Goal: Task Accomplishment & Management: Manage account settings

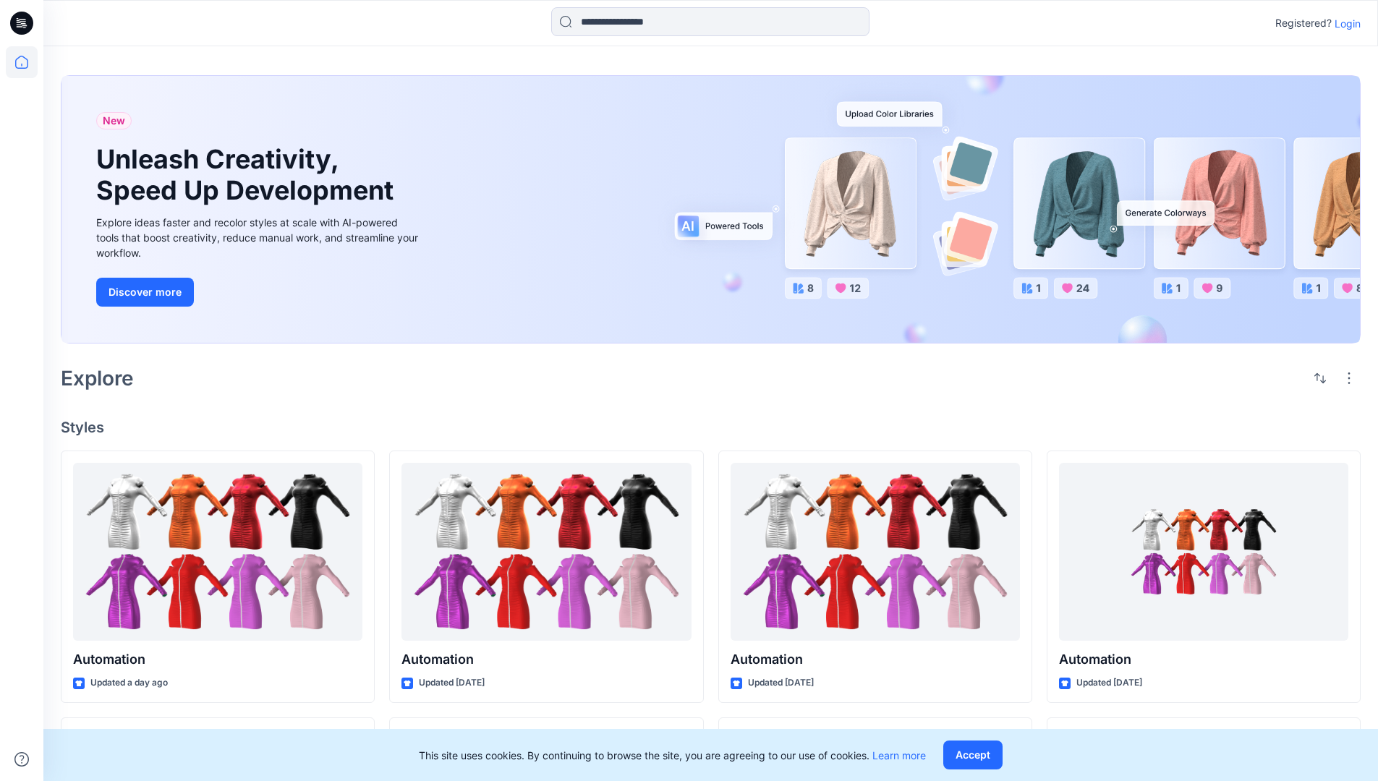
click at [1344, 23] on p "Login" at bounding box center [1347, 23] width 26 height 15
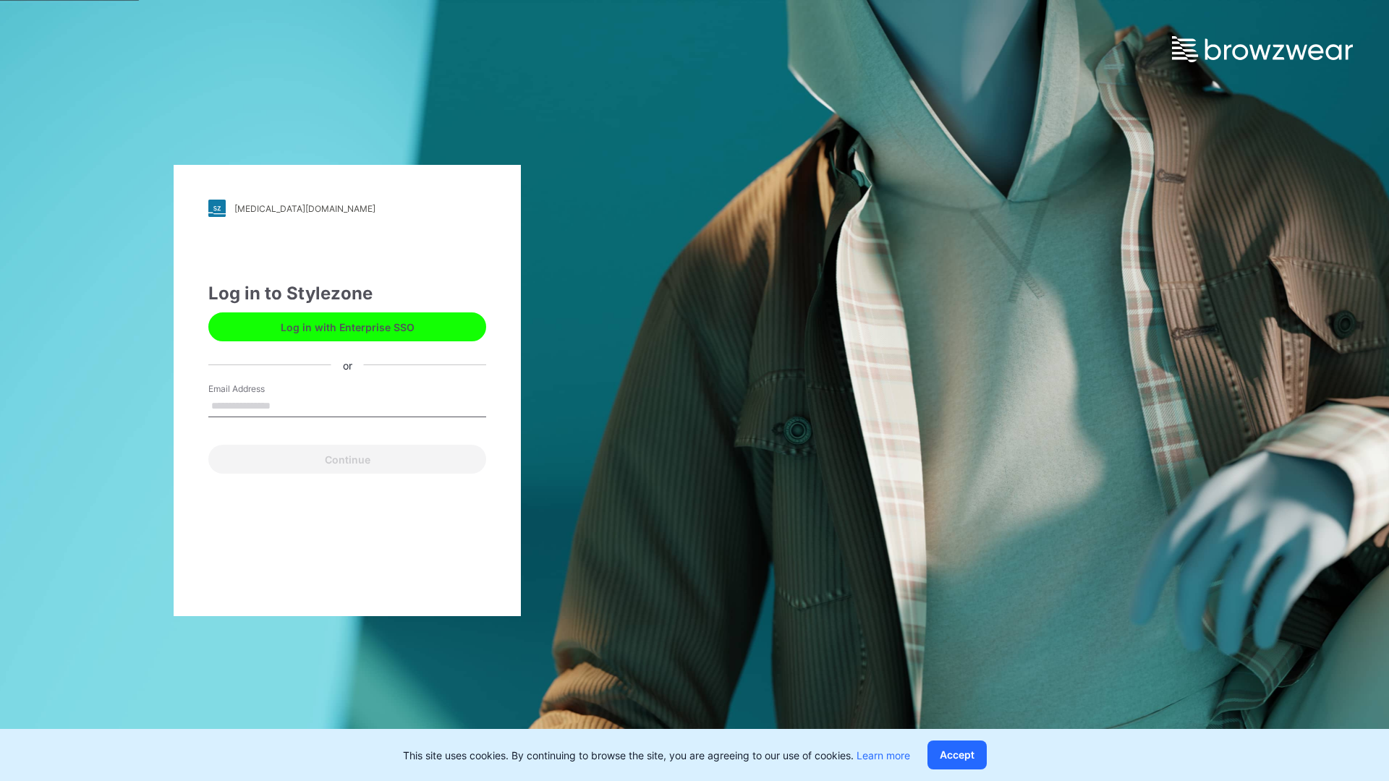
click at [286, 405] on input "Email Address" at bounding box center [347, 407] width 278 height 22
type input "**********"
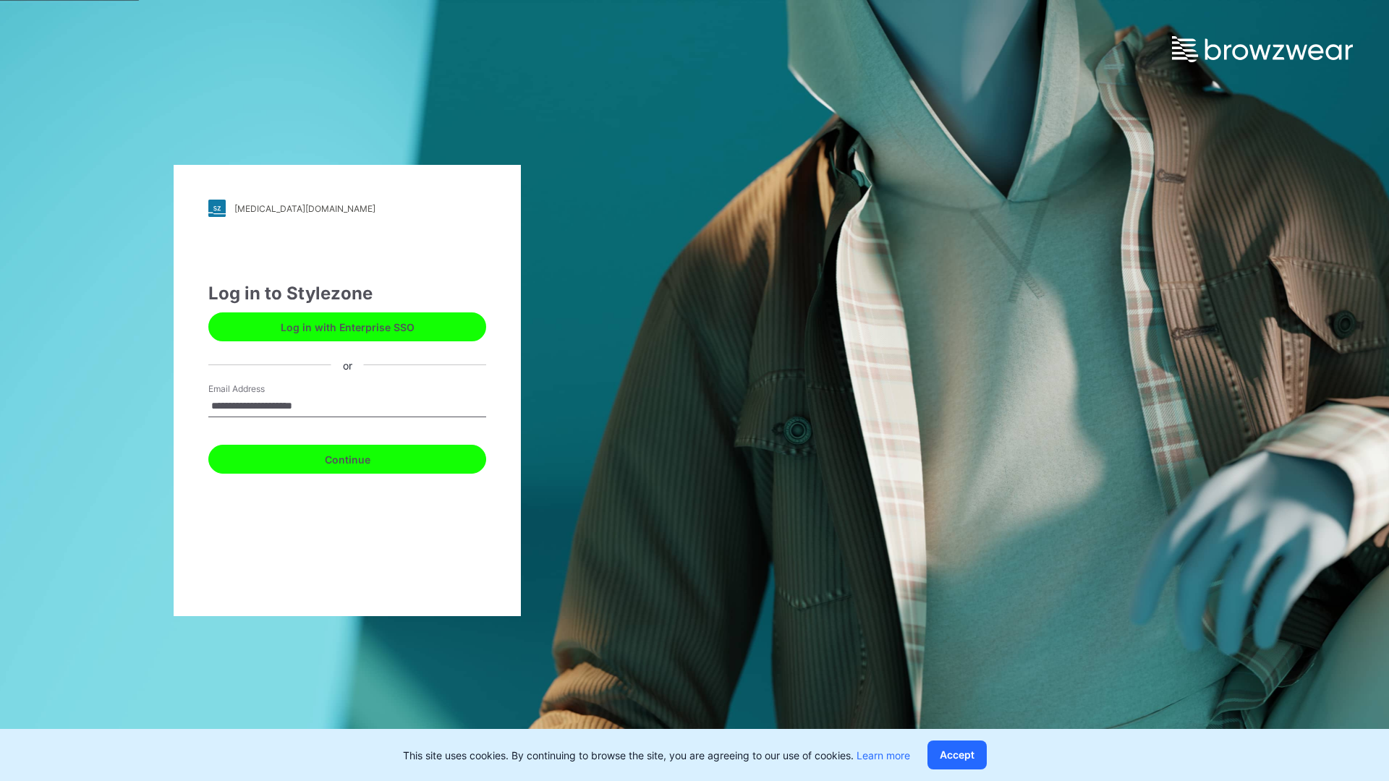
click at [363, 457] on button "Continue" at bounding box center [347, 459] width 278 height 29
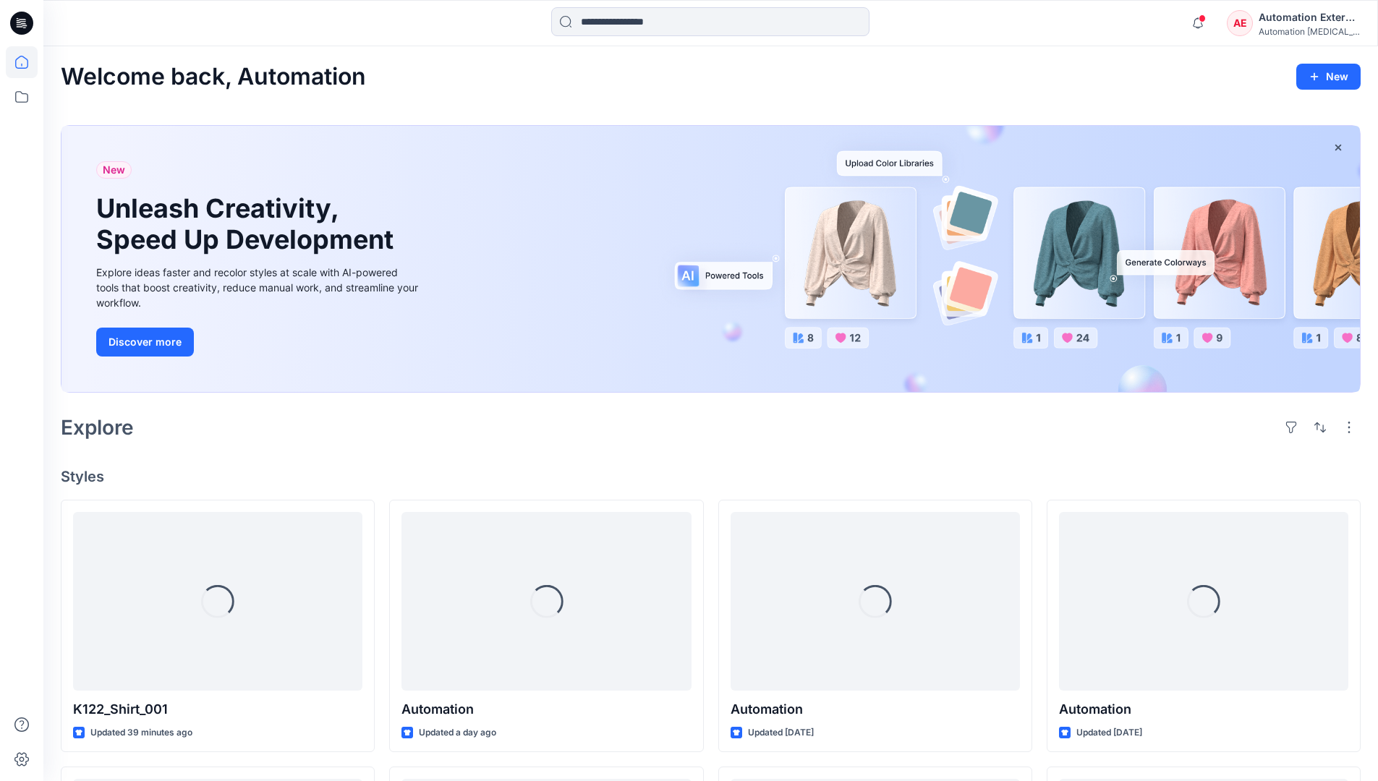
click at [27, 62] on icon at bounding box center [21, 62] width 13 height 13
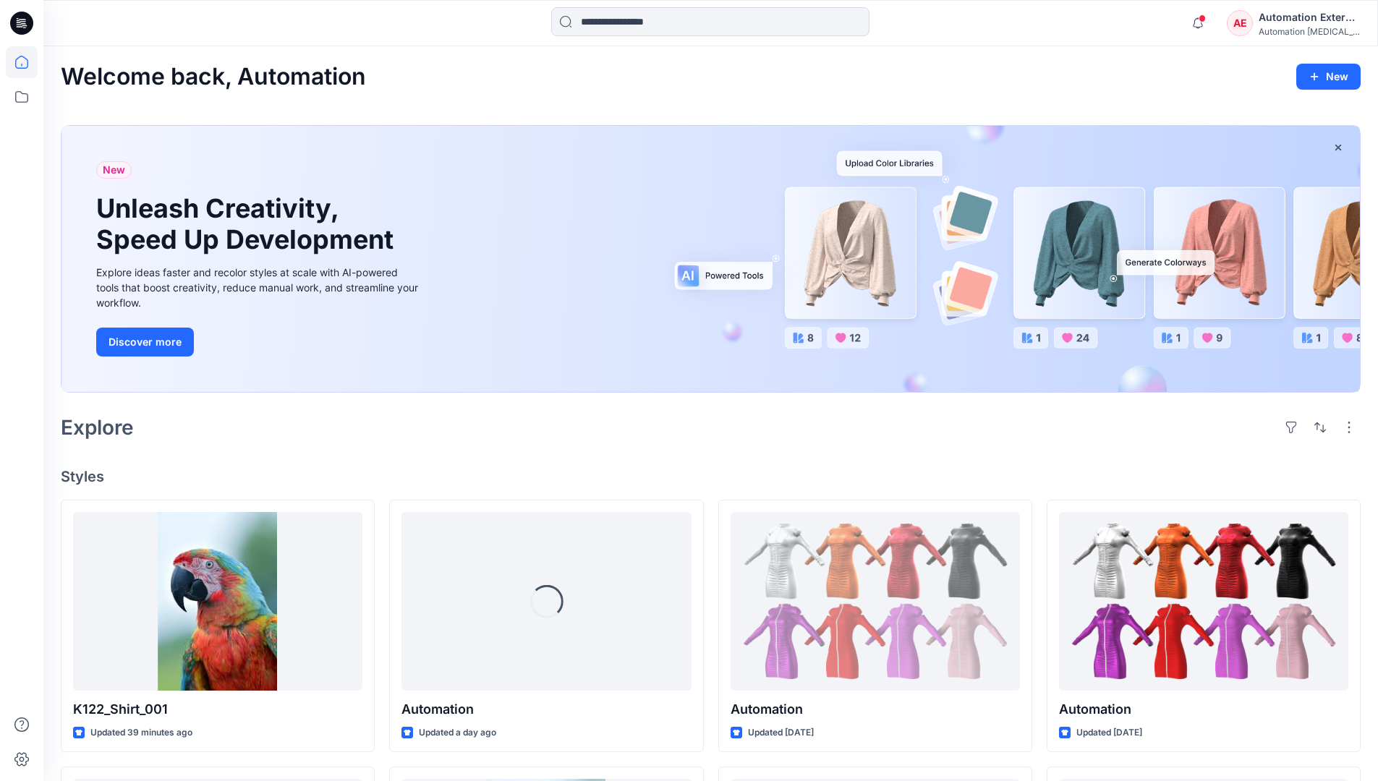
scroll to position [124, 0]
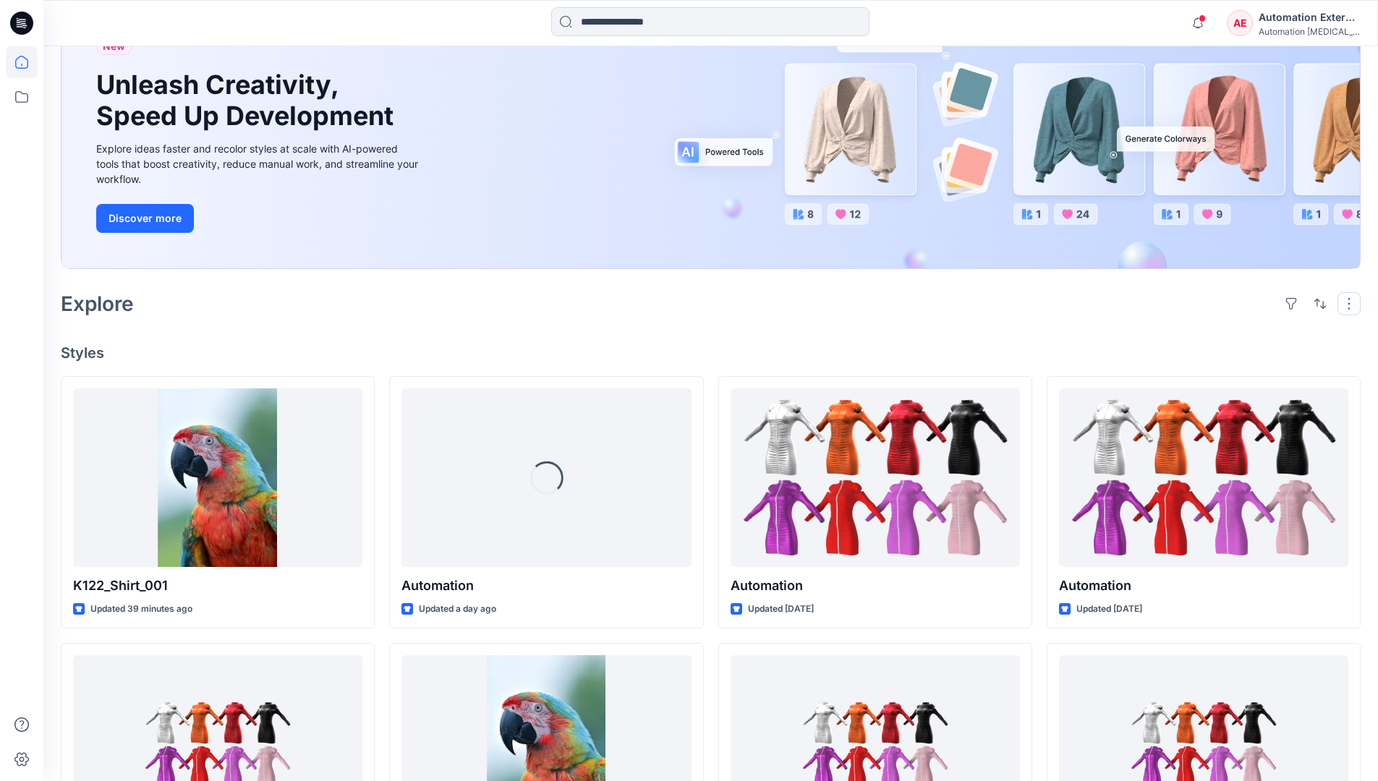
click at [1351, 303] on button "button" at bounding box center [1348, 303] width 23 height 23
click at [1316, 302] on button "button" at bounding box center [1319, 303] width 23 height 23
click at [1256, 333] on p "Last update" at bounding box center [1271, 340] width 91 height 15
click at [1243, 371] on p "A to Z" at bounding box center [1271, 372] width 91 height 15
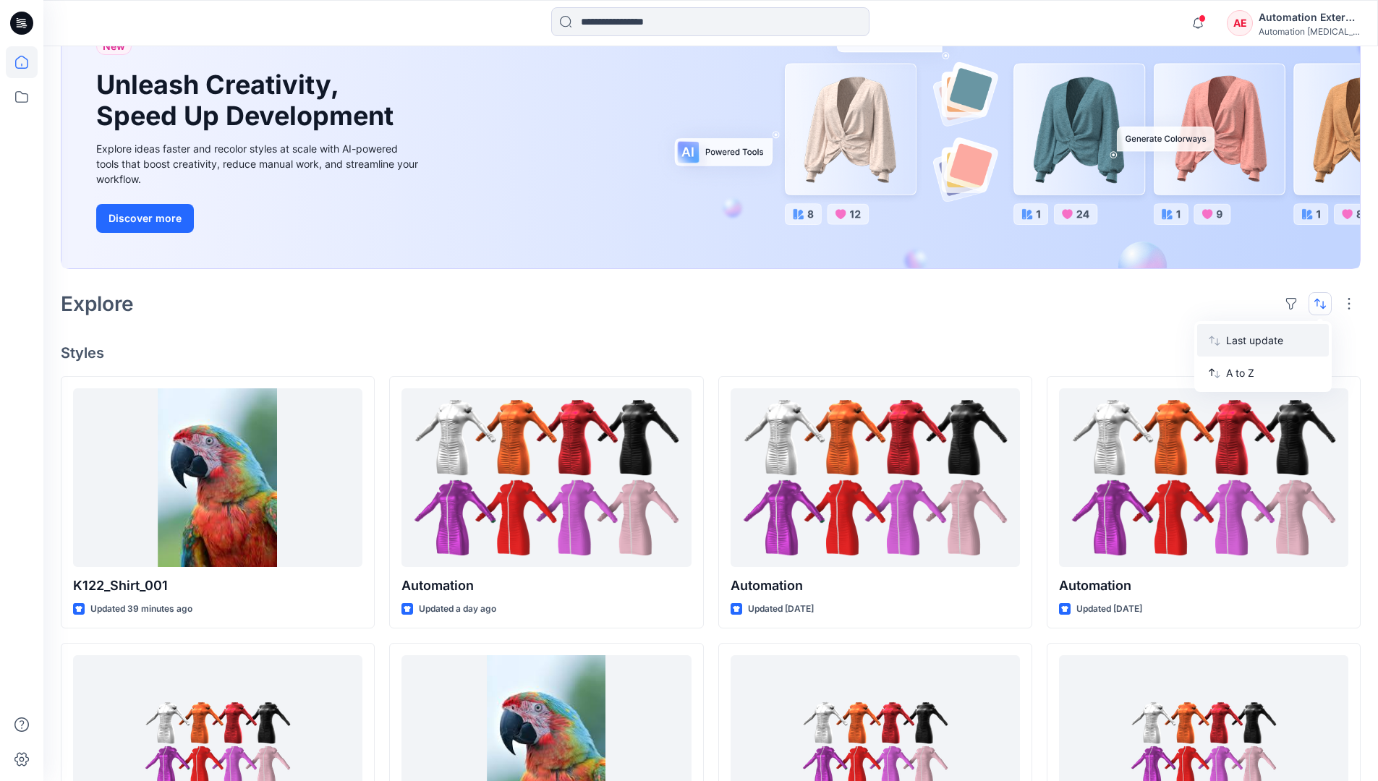
click at [1243, 337] on p "Last update" at bounding box center [1271, 340] width 91 height 15
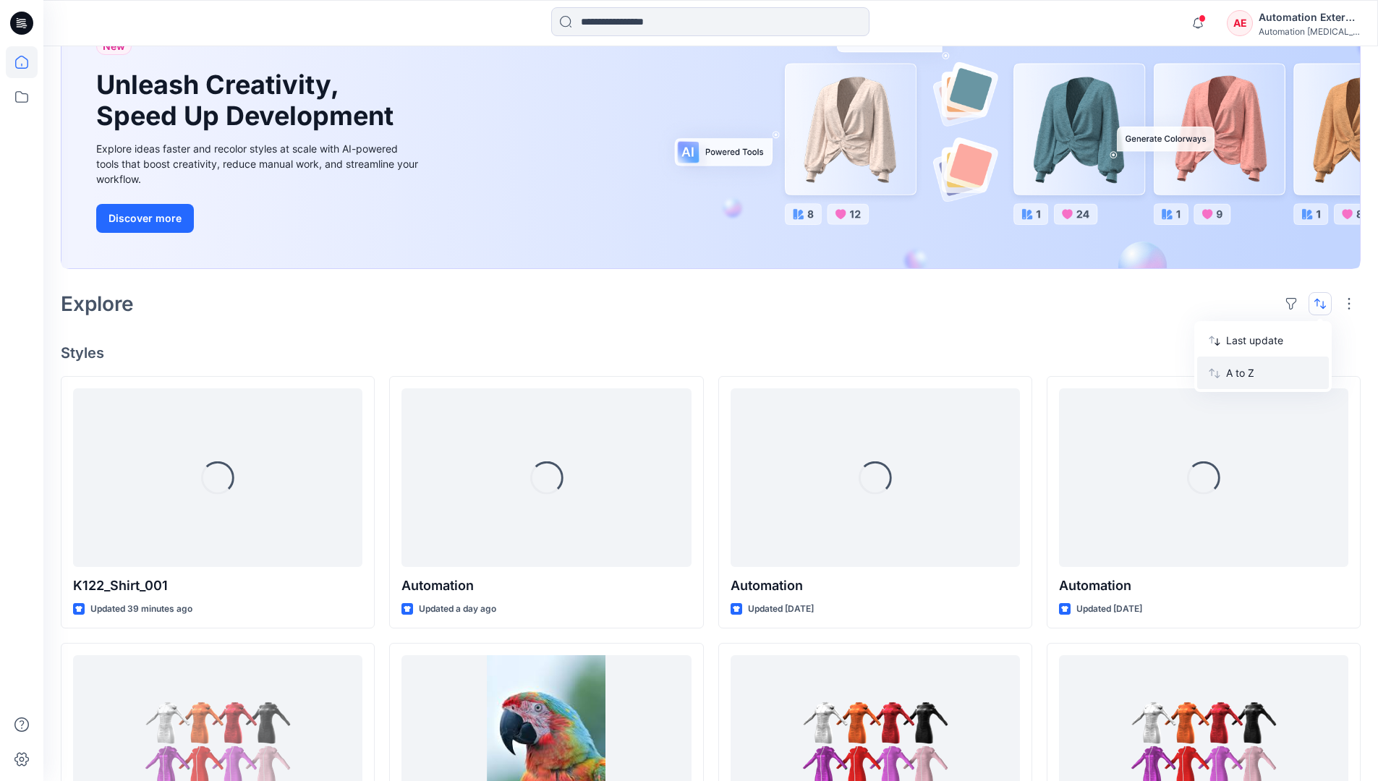
click at [1242, 378] on p "A to Z" at bounding box center [1271, 372] width 91 height 15
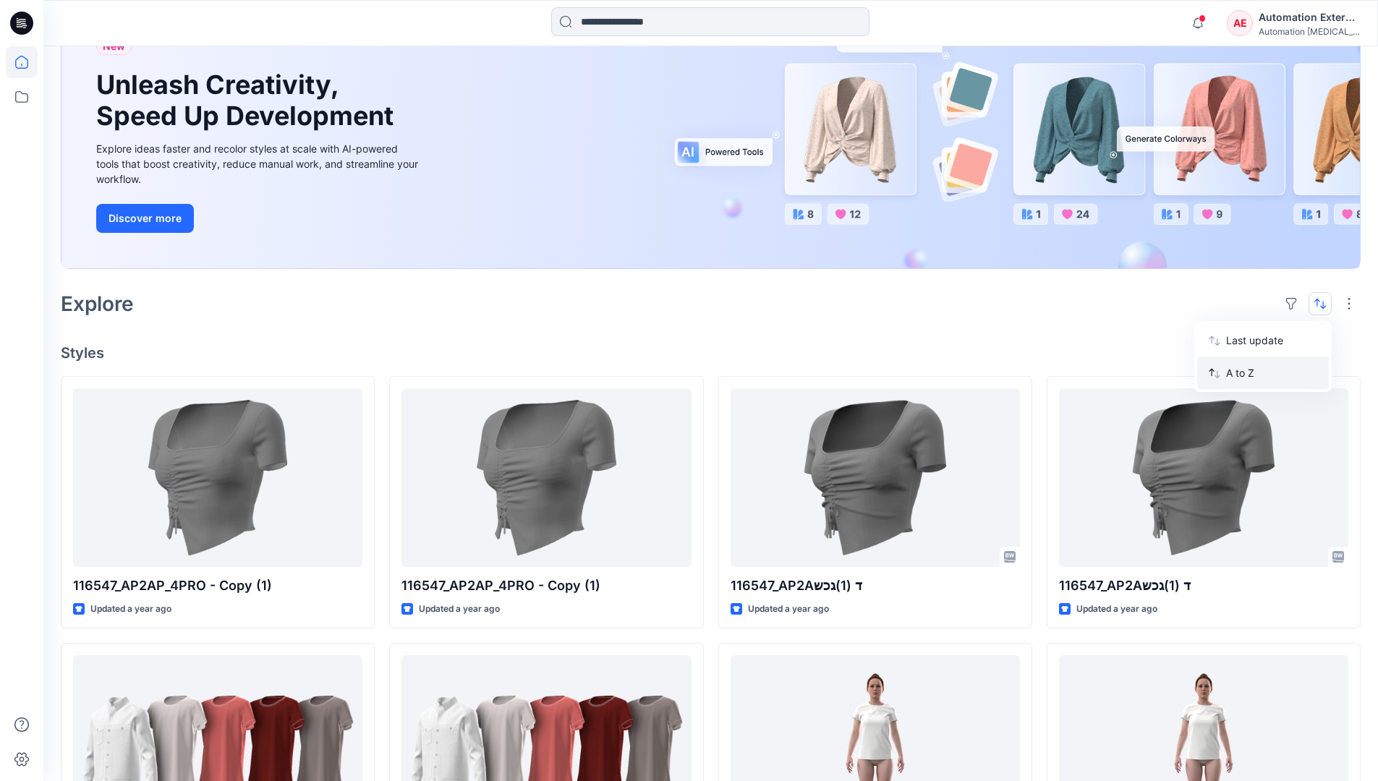
click at [1242, 373] on p "A to Z" at bounding box center [1271, 372] width 91 height 15
click at [1242, 344] on p "Last update" at bounding box center [1271, 340] width 91 height 15
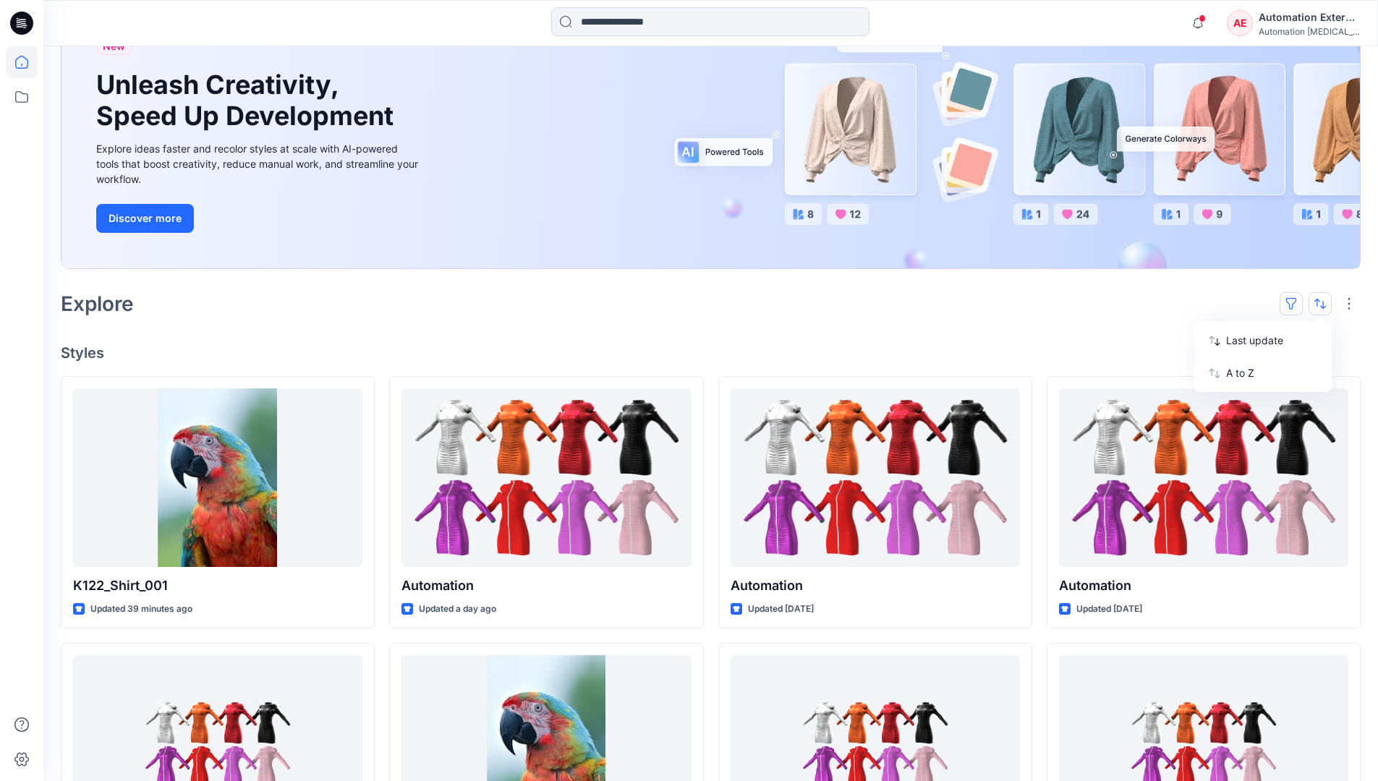
click at [1297, 302] on button "button" at bounding box center [1290, 303] width 23 height 23
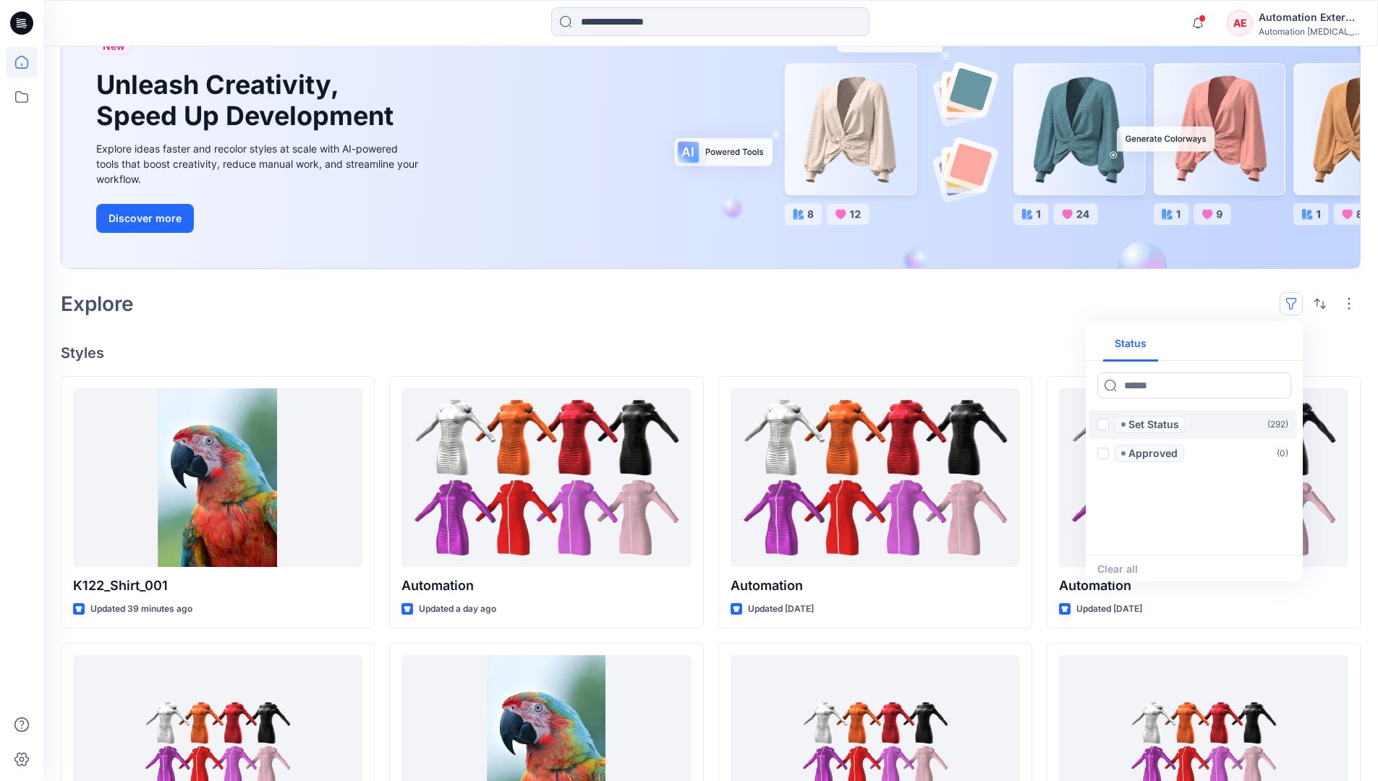
click at [1103, 427] on span at bounding box center [1103, 425] width 12 height 12
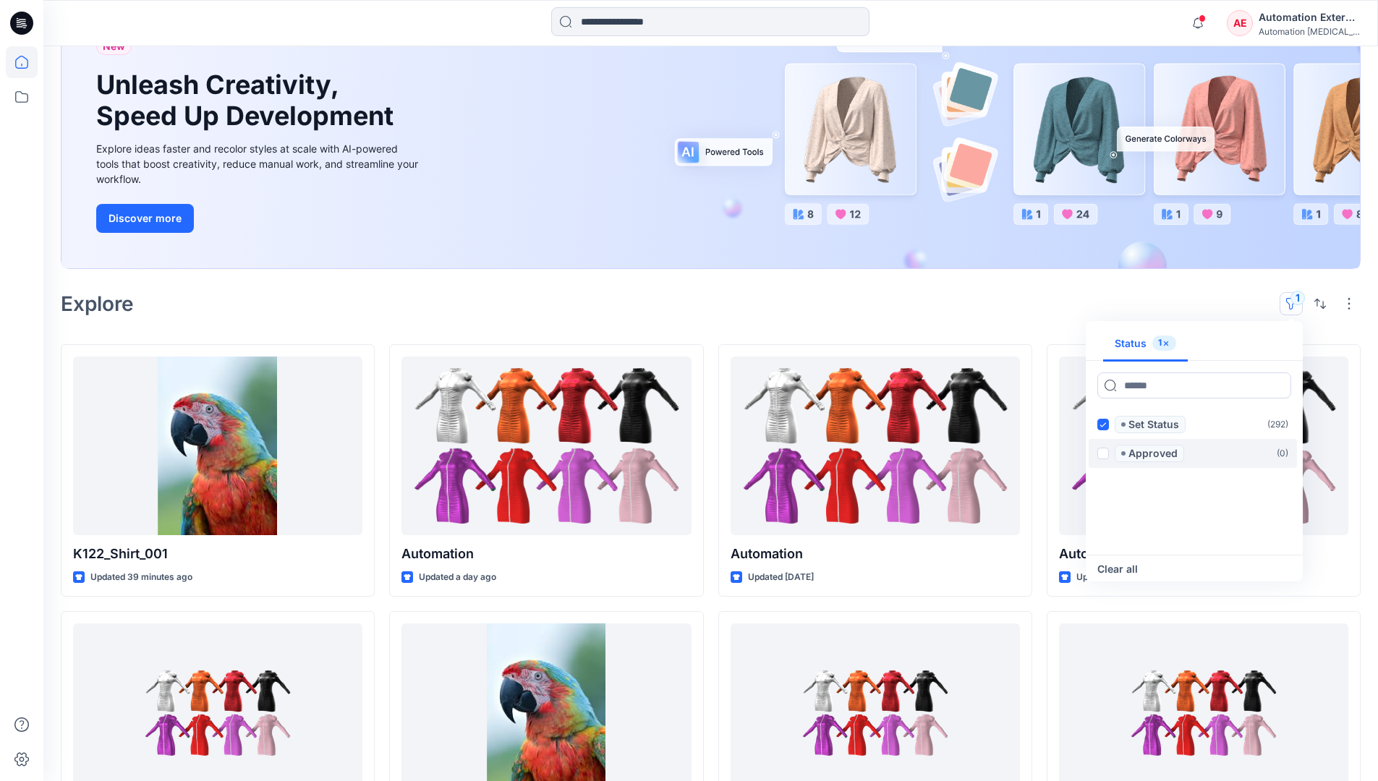
click at [1105, 451] on span at bounding box center [1103, 454] width 12 height 12
click at [1103, 425] on icon at bounding box center [1102, 424] width 7 height 5
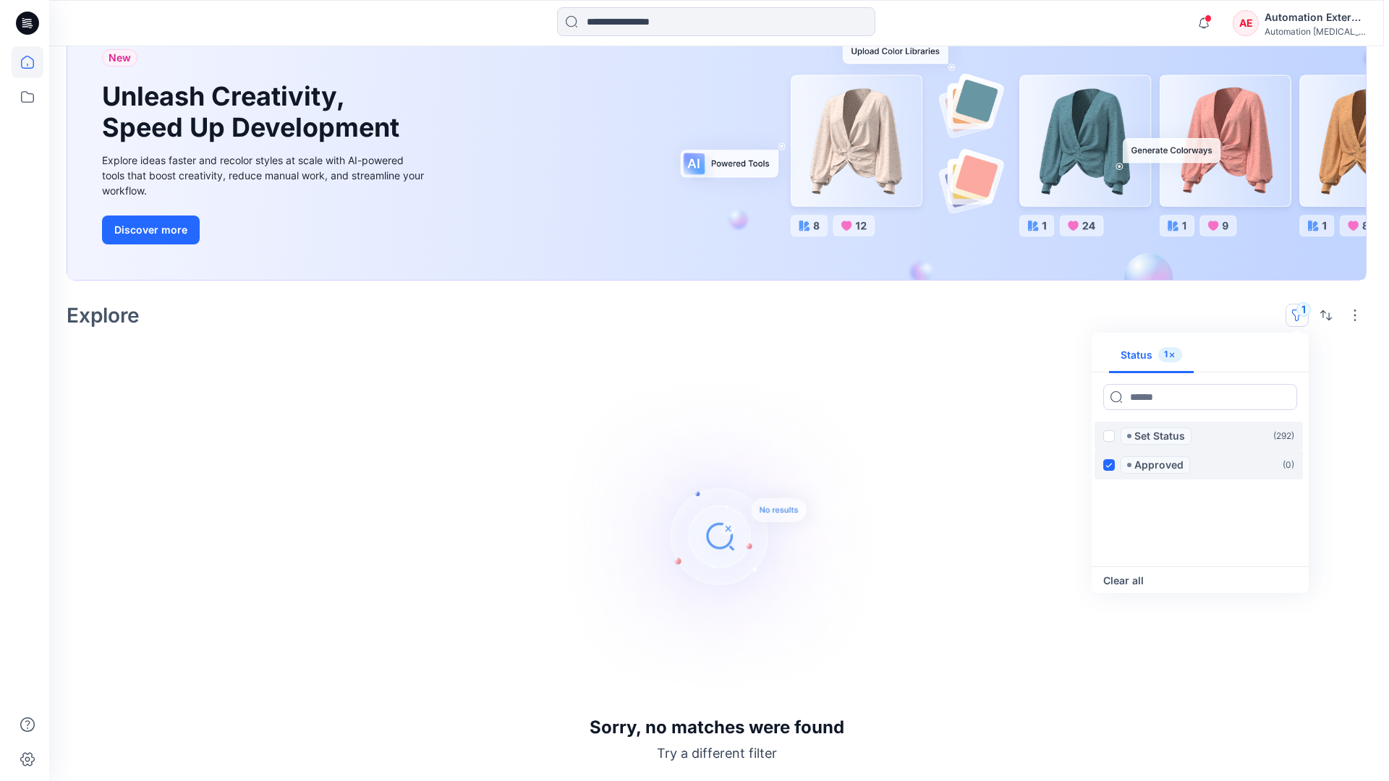
scroll to position [112, 0]
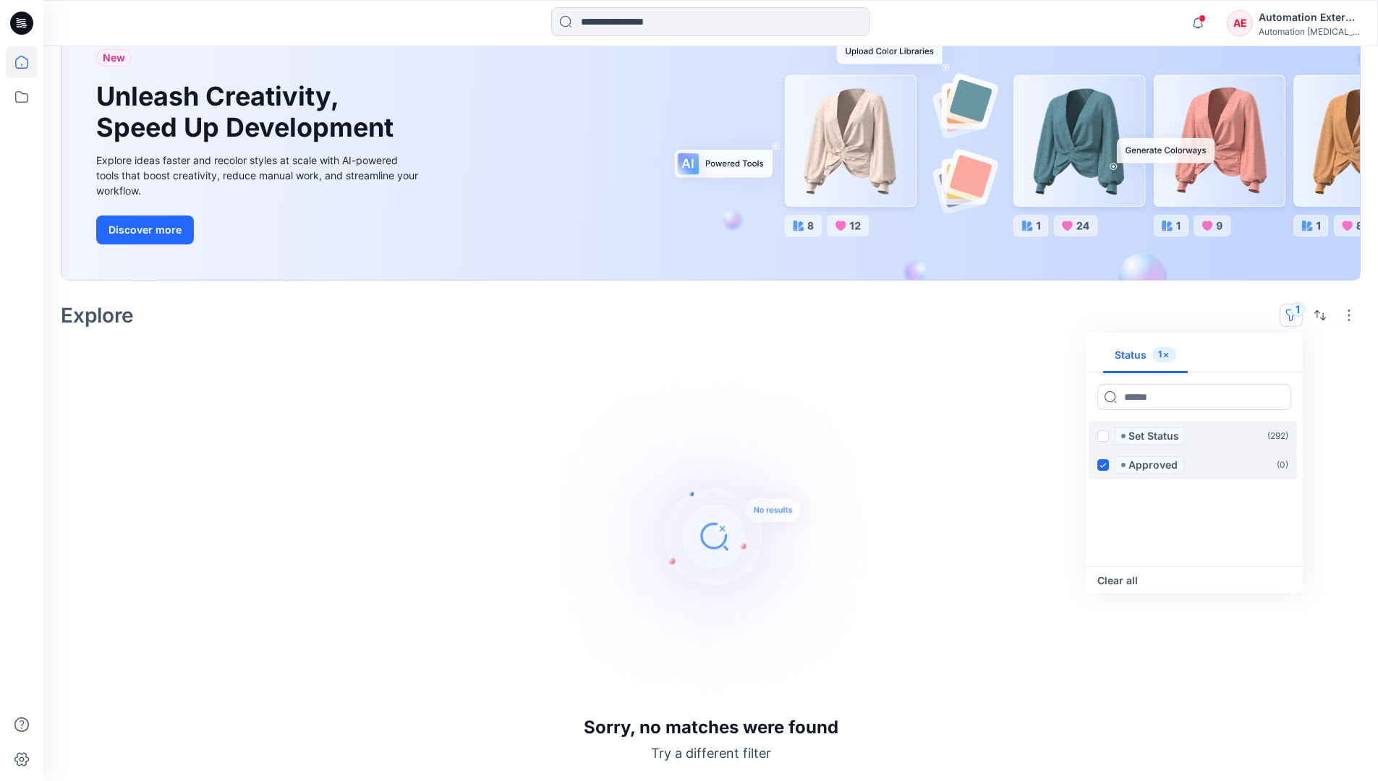
click at [1104, 452] on label "Approved ( 0 )" at bounding box center [1193, 465] width 208 height 29
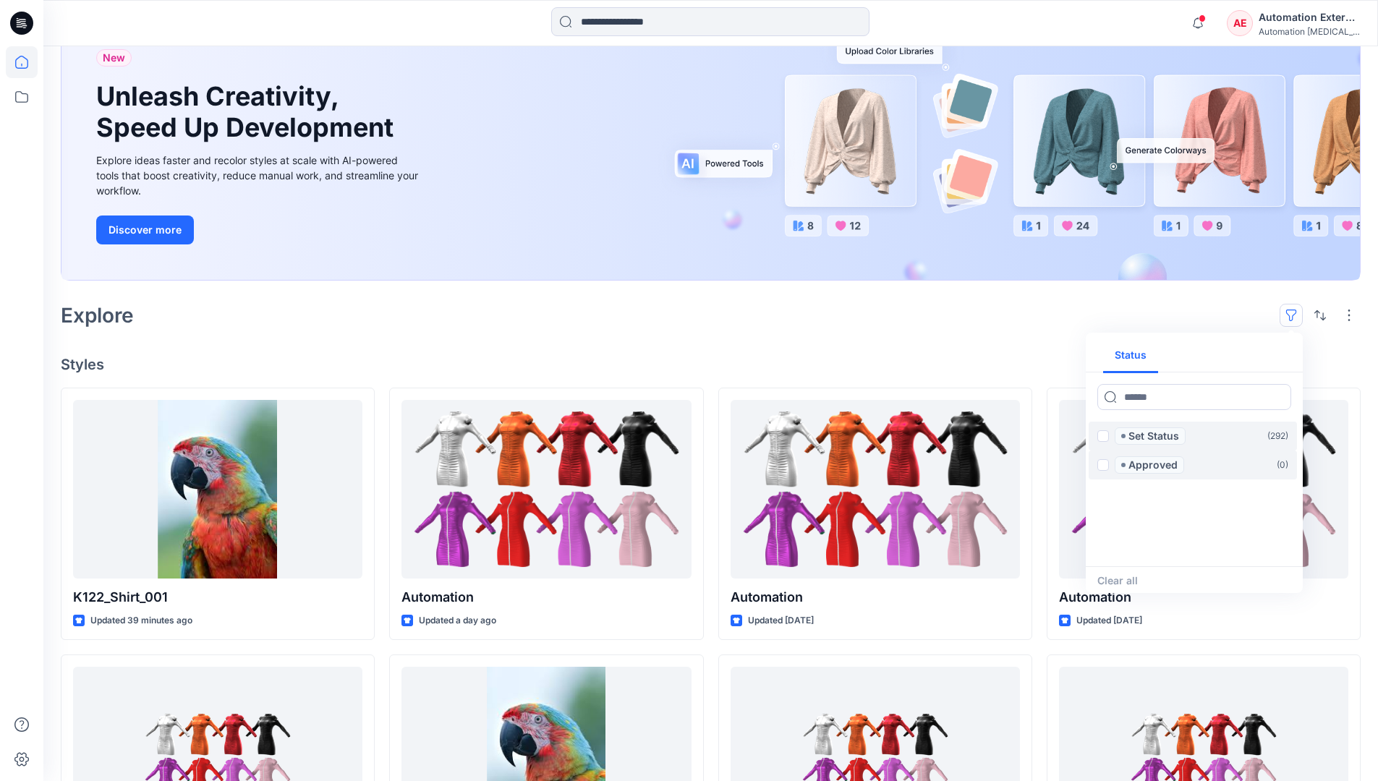
click at [1246, 357] on div "Status" at bounding box center [1194, 355] width 217 height 34
click at [1140, 354] on button "Status" at bounding box center [1130, 355] width 55 height 35
click at [1151, 401] on input at bounding box center [1194, 397] width 194 height 26
type input "******"
click at [1157, 438] on p "Set Status" at bounding box center [1153, 435] width 51 height 17
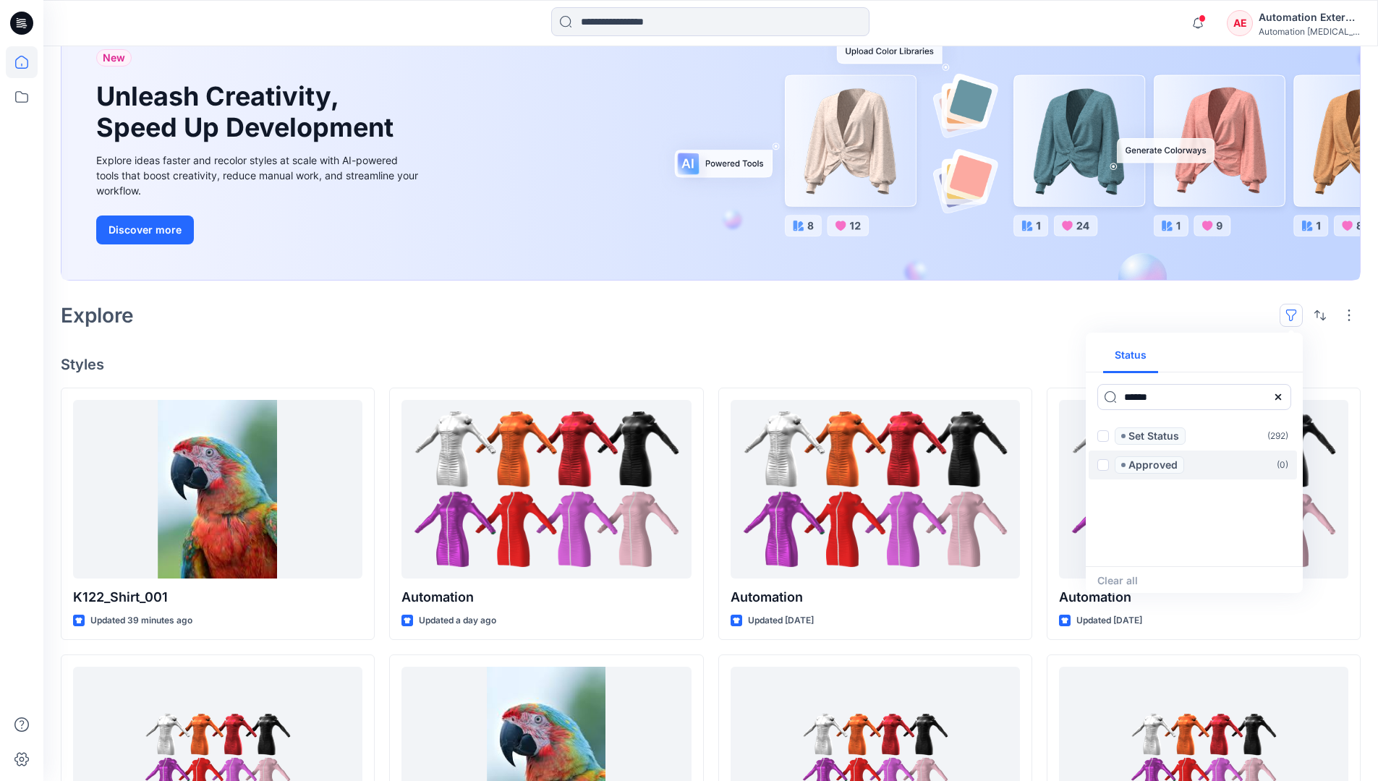
click at [1282, 401] on icon at bounding box center [1278, 397] width 12 height 12
click at [1140, 361] on button "Status" at bounding box center [1130, 355] width 55 height 35
click at [1153, 437] on p "Set Status" at bounding box center [1153, 435] width 51 height 17
click at [1106, 438] on span at bounding box center [1103, 436] width 12 height 12
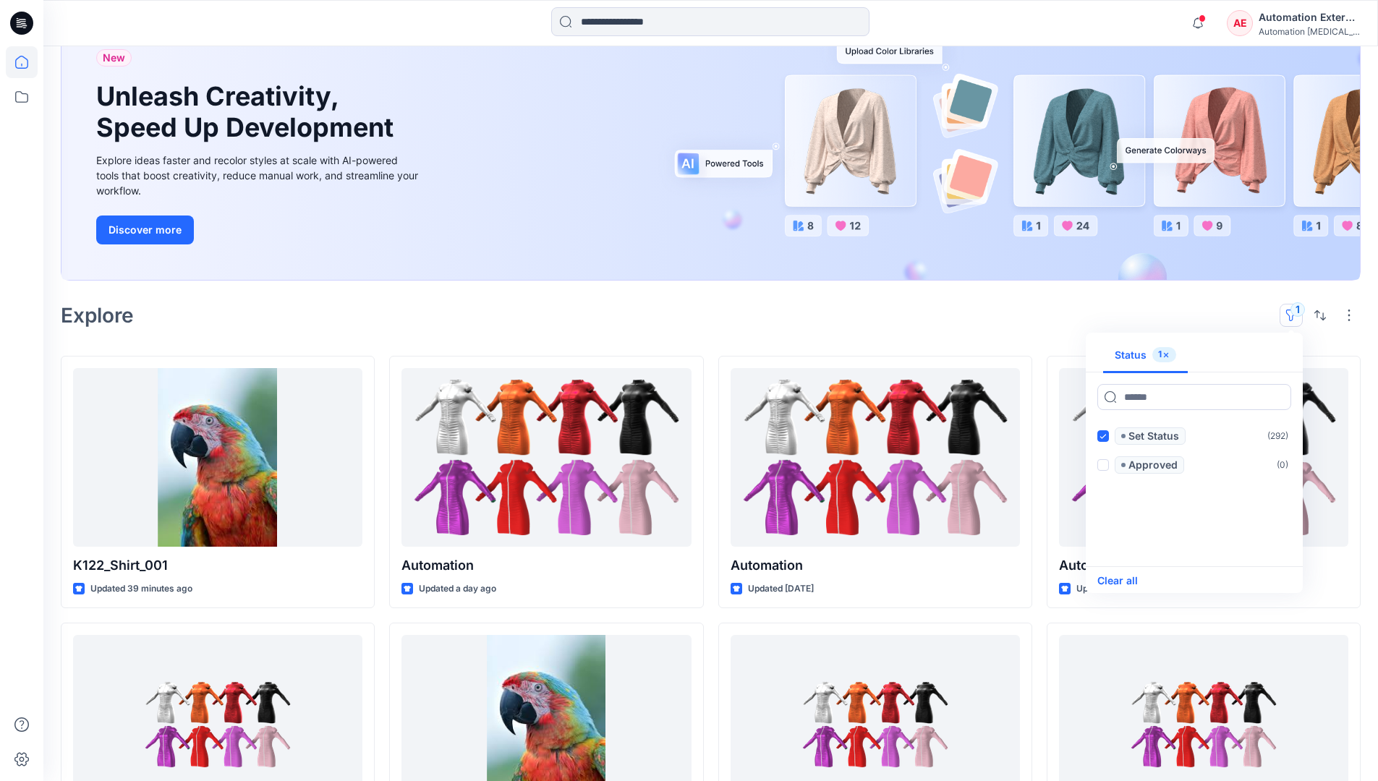
click at [1128, 580] on button "Clear all" at bounding box center [1117, 580] width 41 height 17
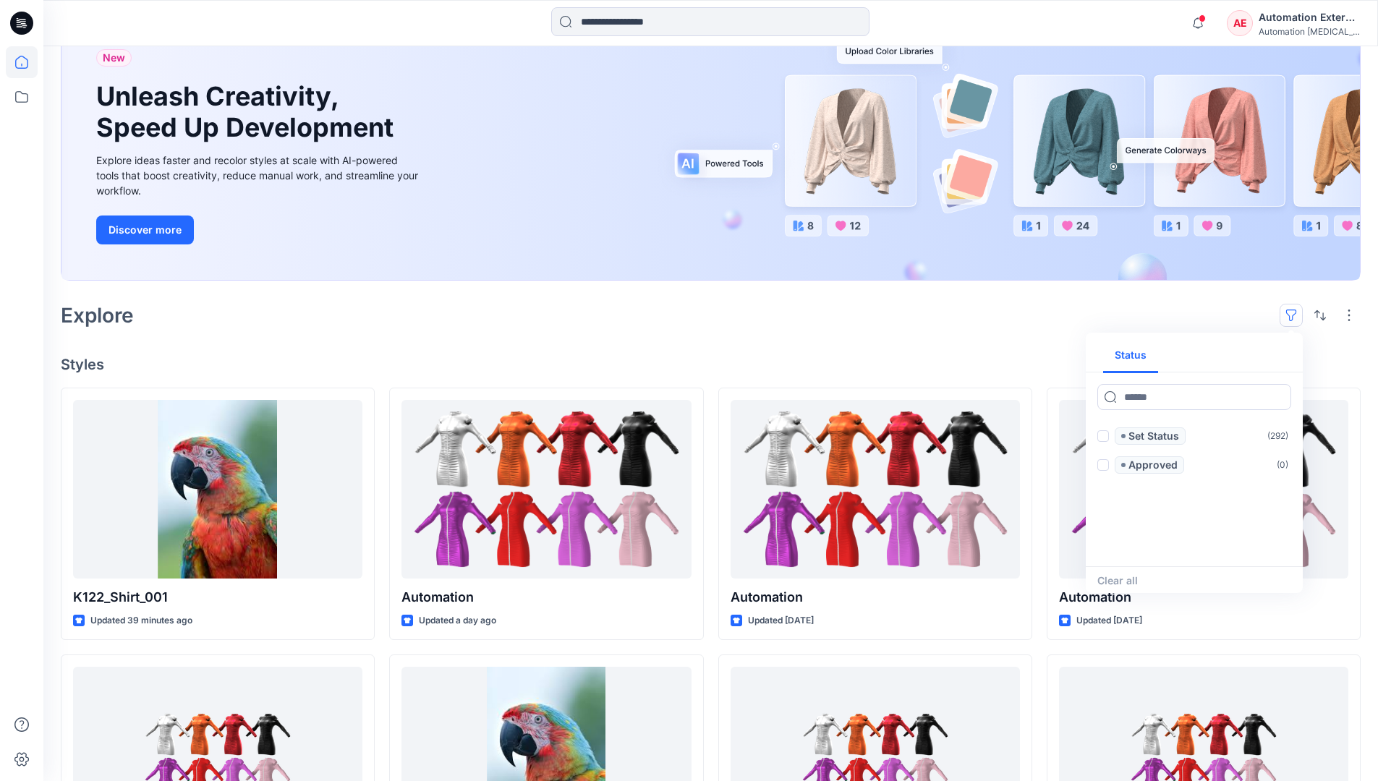
click at [1295, 310] on button "button" at bounding box center [1290, 315] width 23 height 23
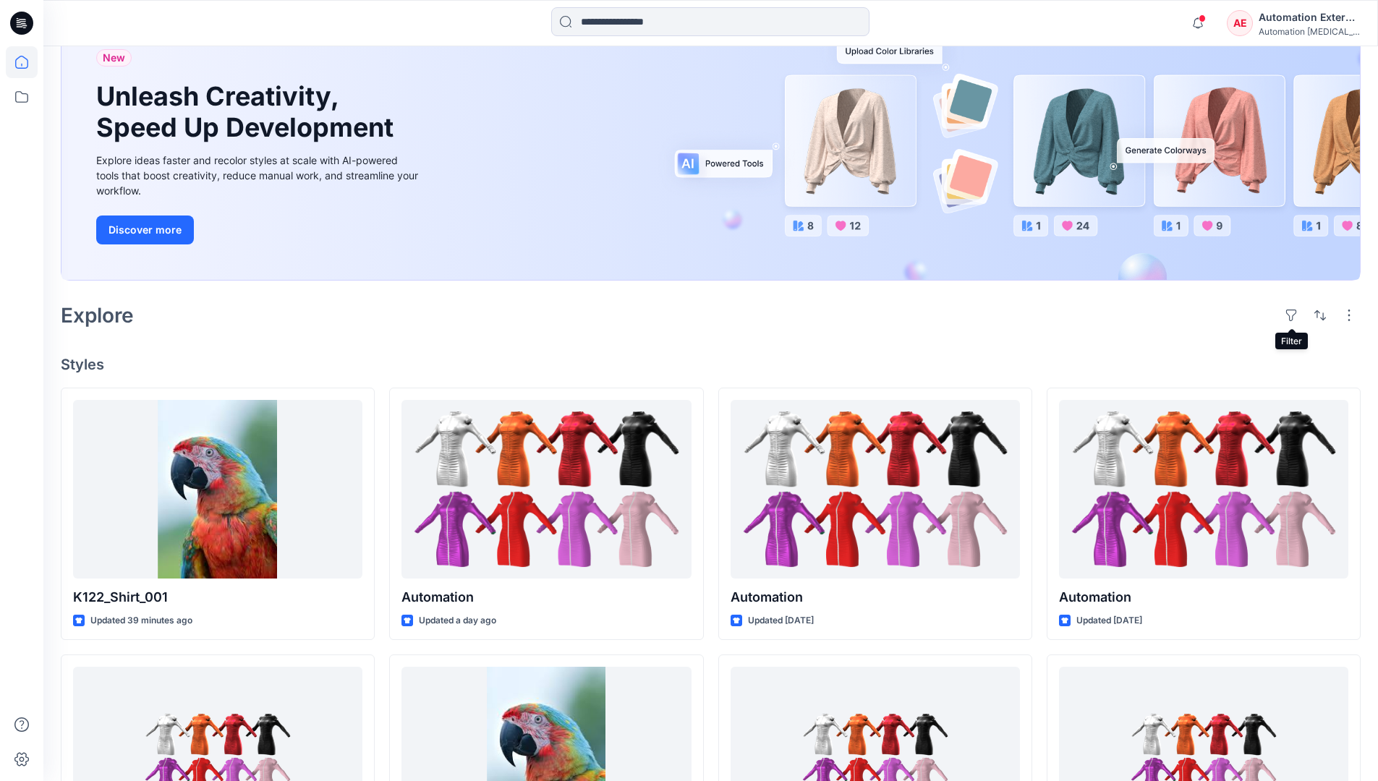
click at [1310, 22] on div "Automation External" at bounding box center [1308, 17] width 101 height 17
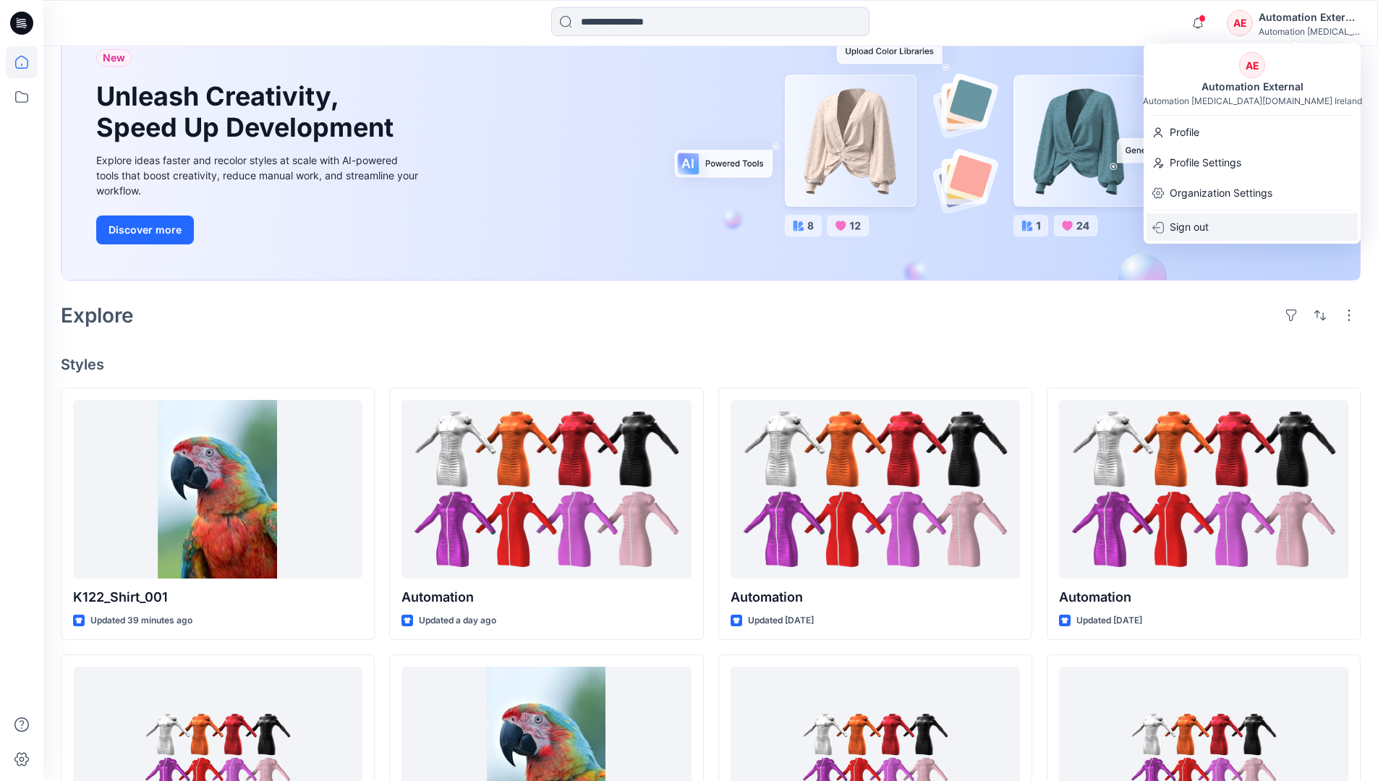
click at [1217, 225] on div "Sign out" at bounding box center [1251, 226] width 211 height 27
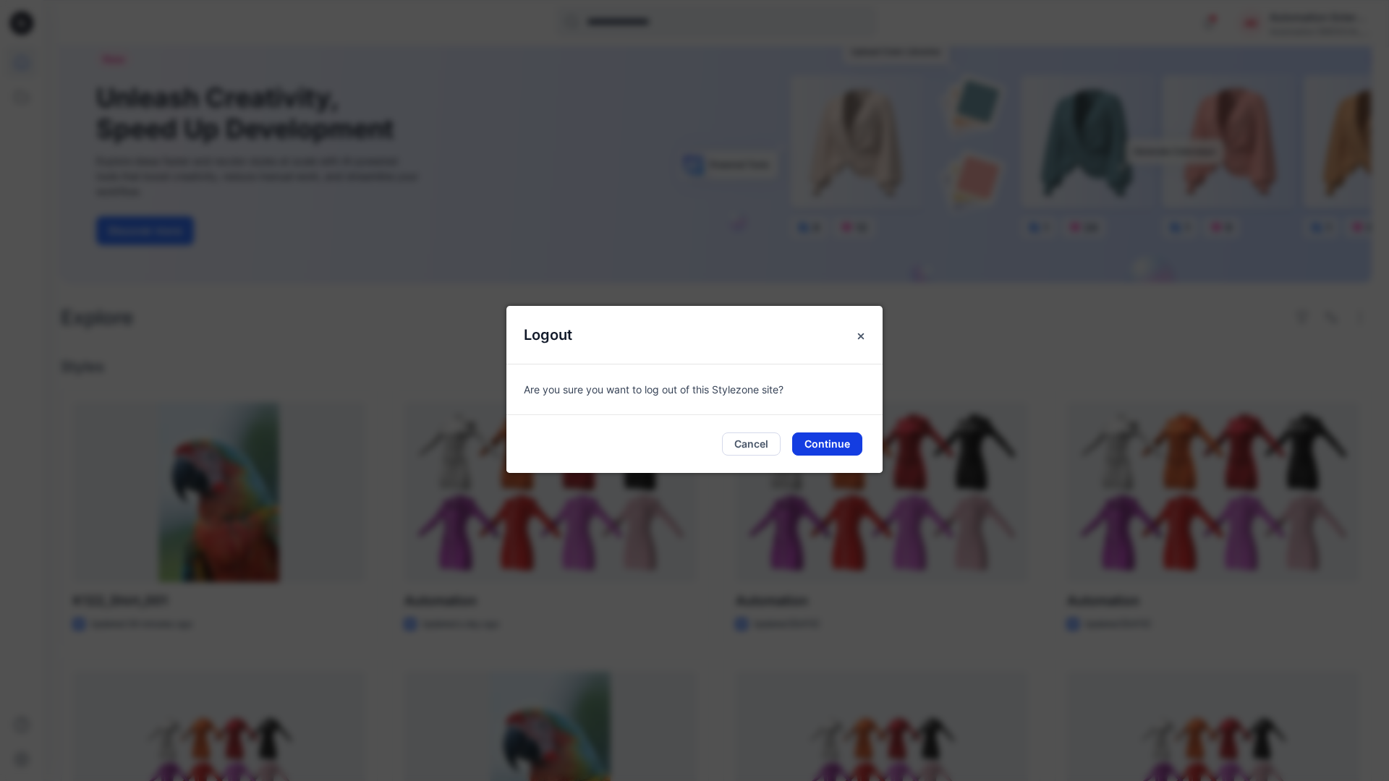
click at [836, 438] on button "Continue" at bounding box center [827, 444] width 70 height 23
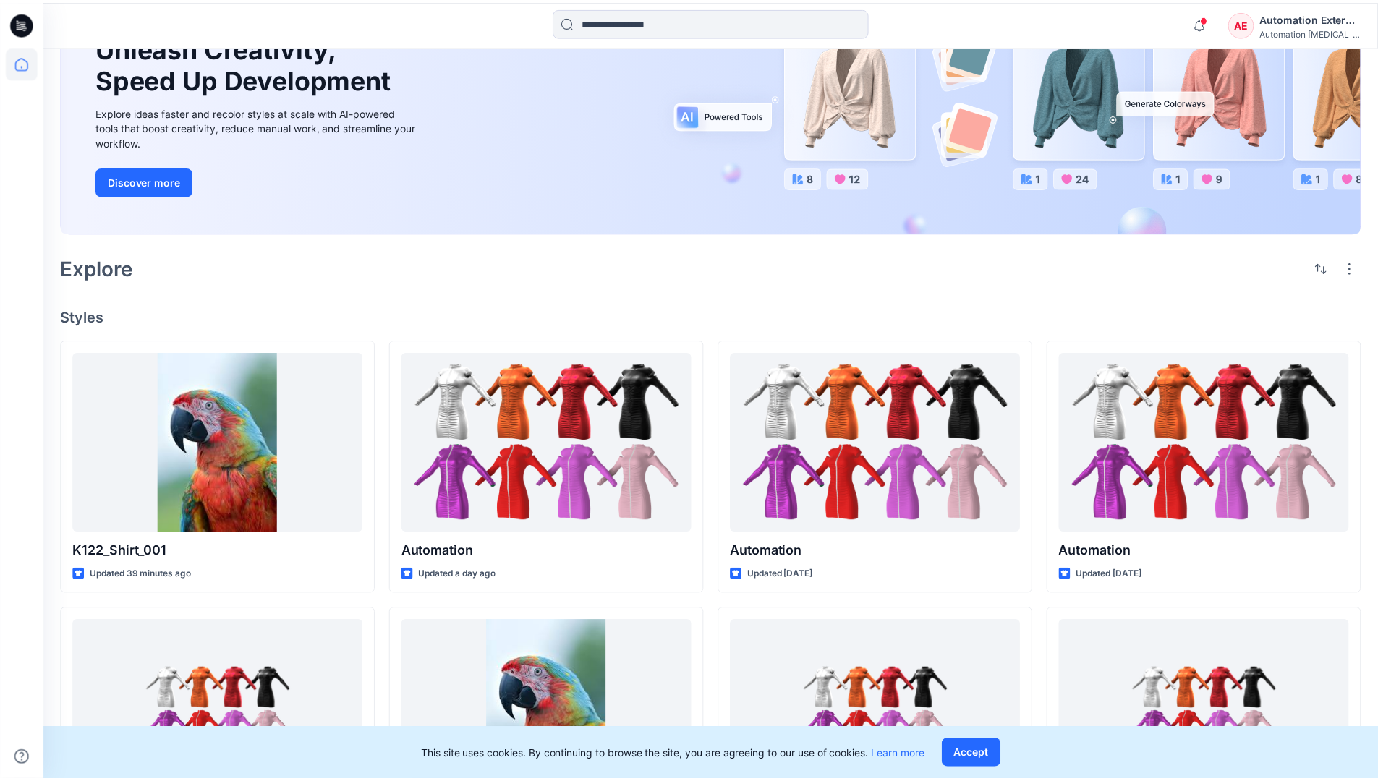
scroll to position [62, 0]
